Goal: Task Accomplishment & Management: Manage account settings

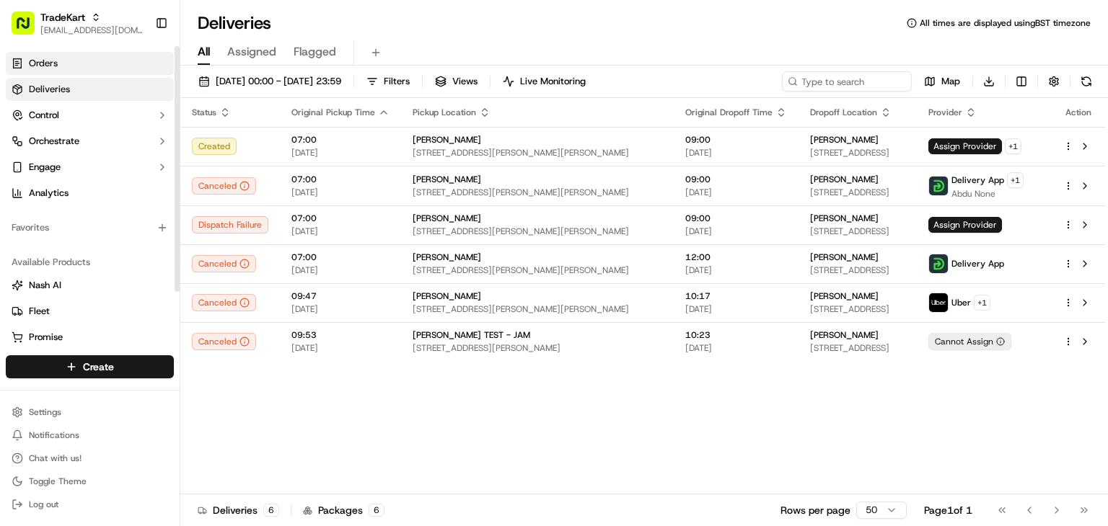
click at [82, 58] on link "Orders" at bounding box center [90, 63] width 168 height 23
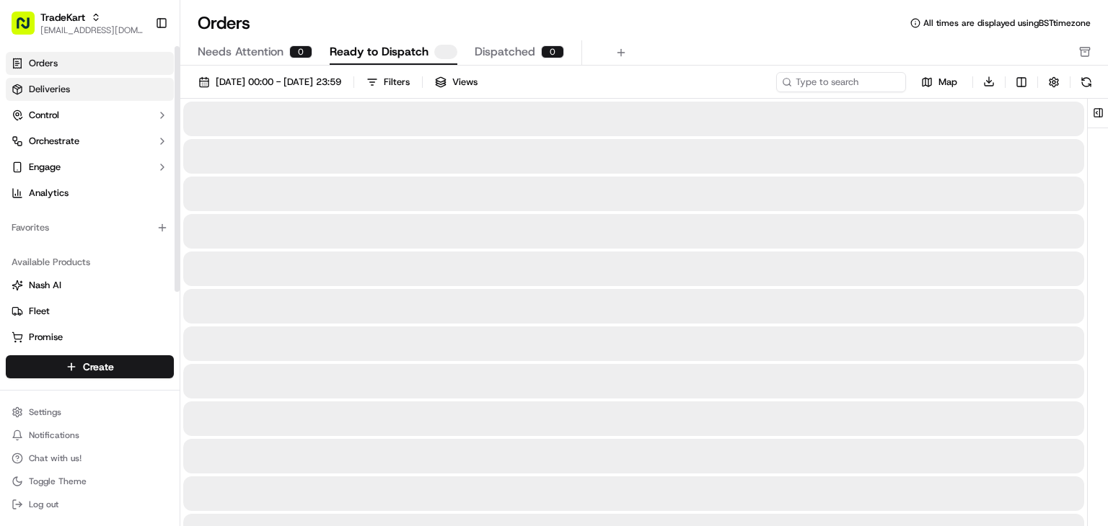
click at [78, 87] on link "Deliveries" at bounding box center [90, 89] width 168 height 23
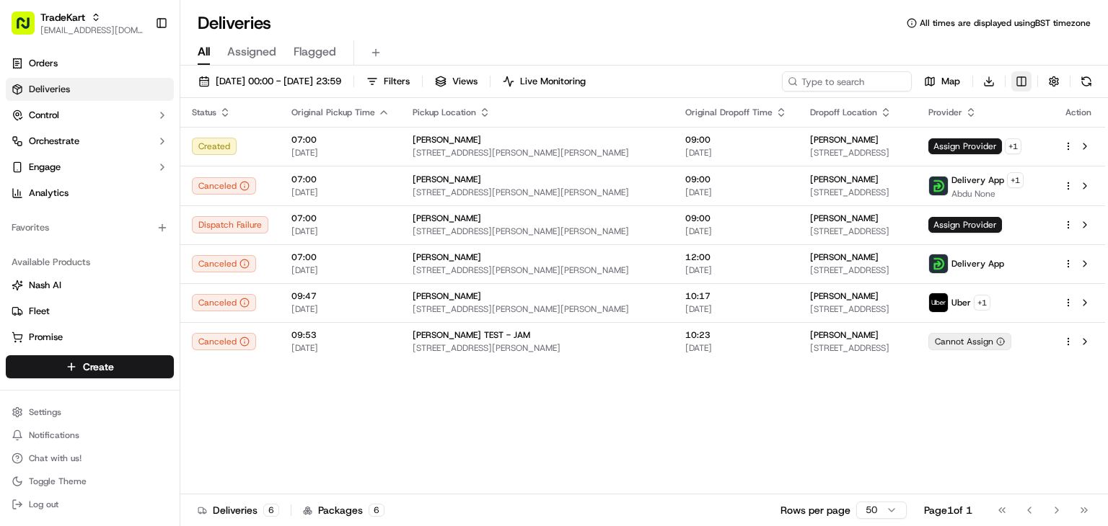
click at [1023, 89] on html "TradeKart [EMAIL_ADDRESS][DOMAIN_NAME] Toggle Sidebar Orders Deliveries Control…" at bounding box center [554, 263] width 1108 height 526
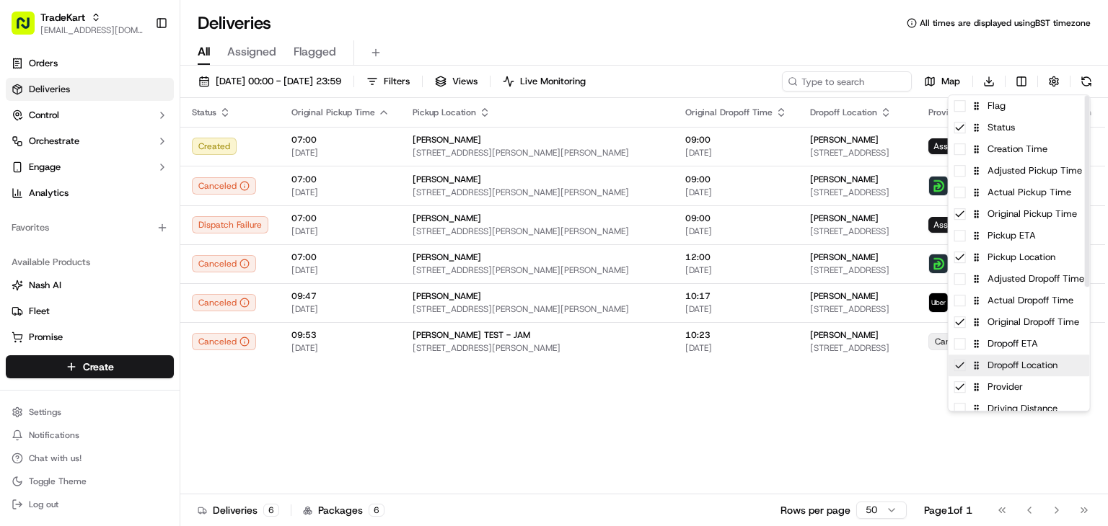
scroll to position [203, 0]
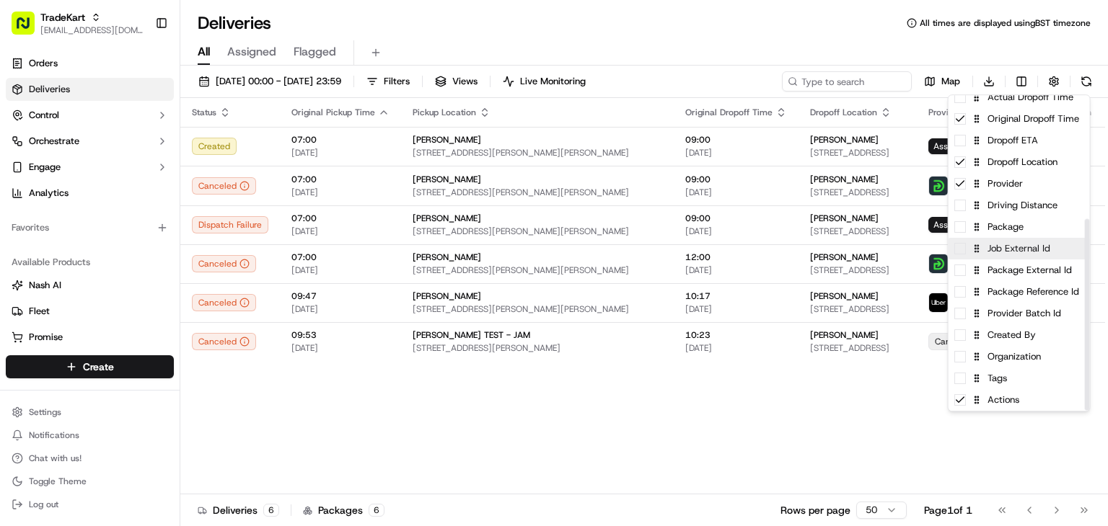
click at [955, 255] on div "Job External Id" at bounding box center [1018, 249] width 141 height 22
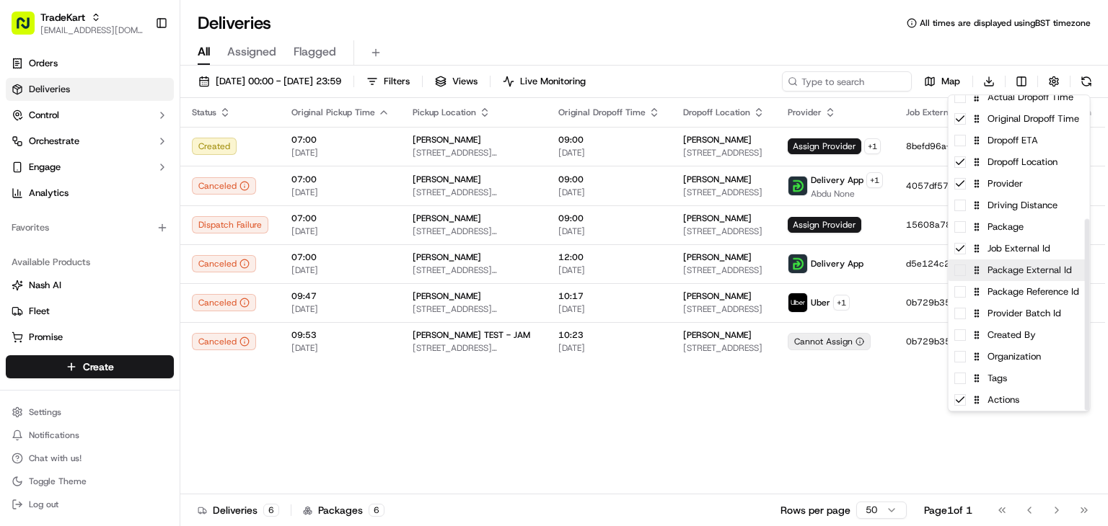
click at [955, 276] on div "Package External Id" at bounding box center [1018, 271] width 141 height 22
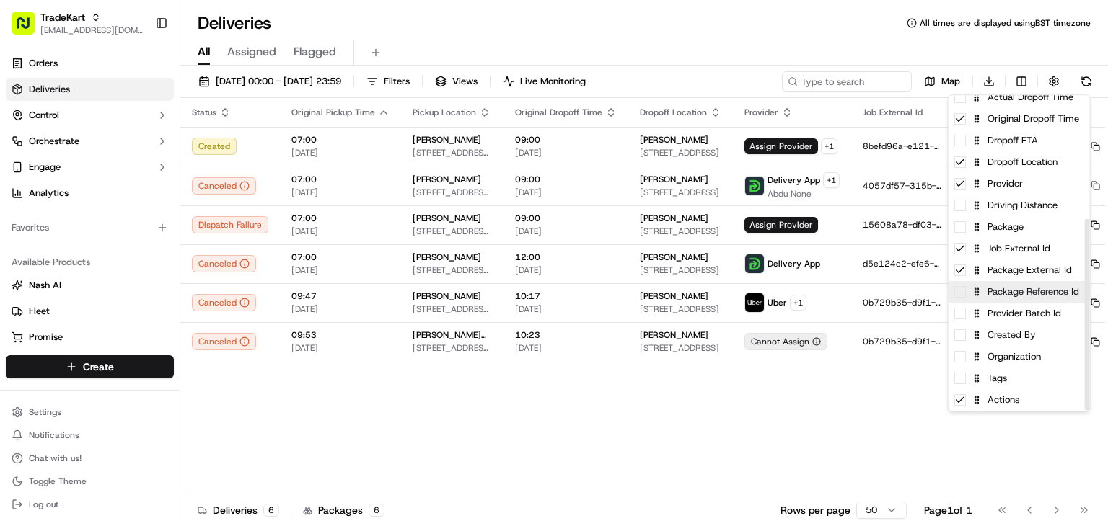
click at [958, 293] on span at bounding box center [960, 292] width 12 height 12
click at [958, 309] on span at bounding box center [960, 314] width 12 height 12
click at [929, 428] on html "TradeKart joshdodd@tradekart.com Toggle Sidebar Orders Deliveries Control Orche…" at bounding box center [554, 263] width 1108 height 526
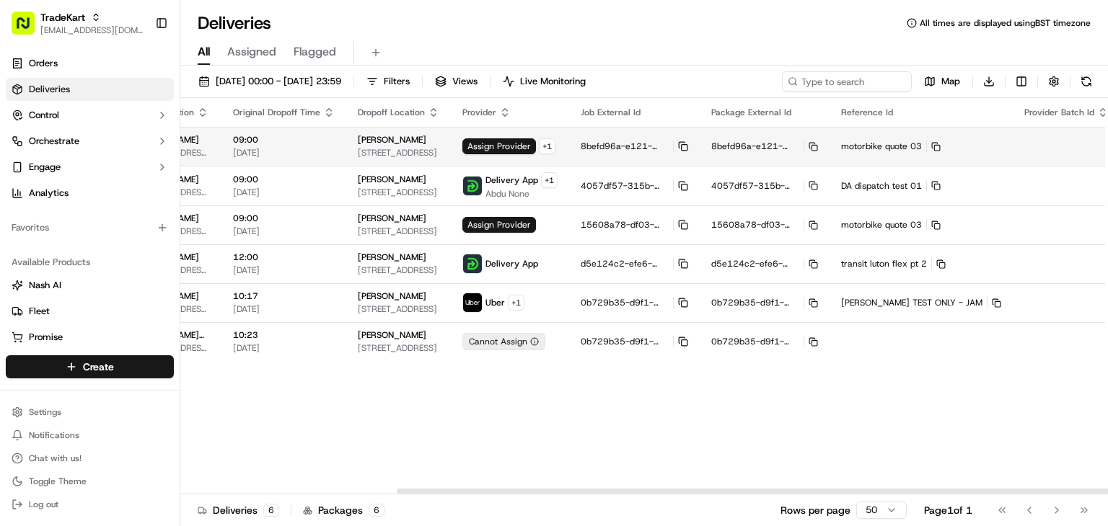
scroll to position [0, 283]
